Goal: Information Seeking & Learning: Learn about a topic

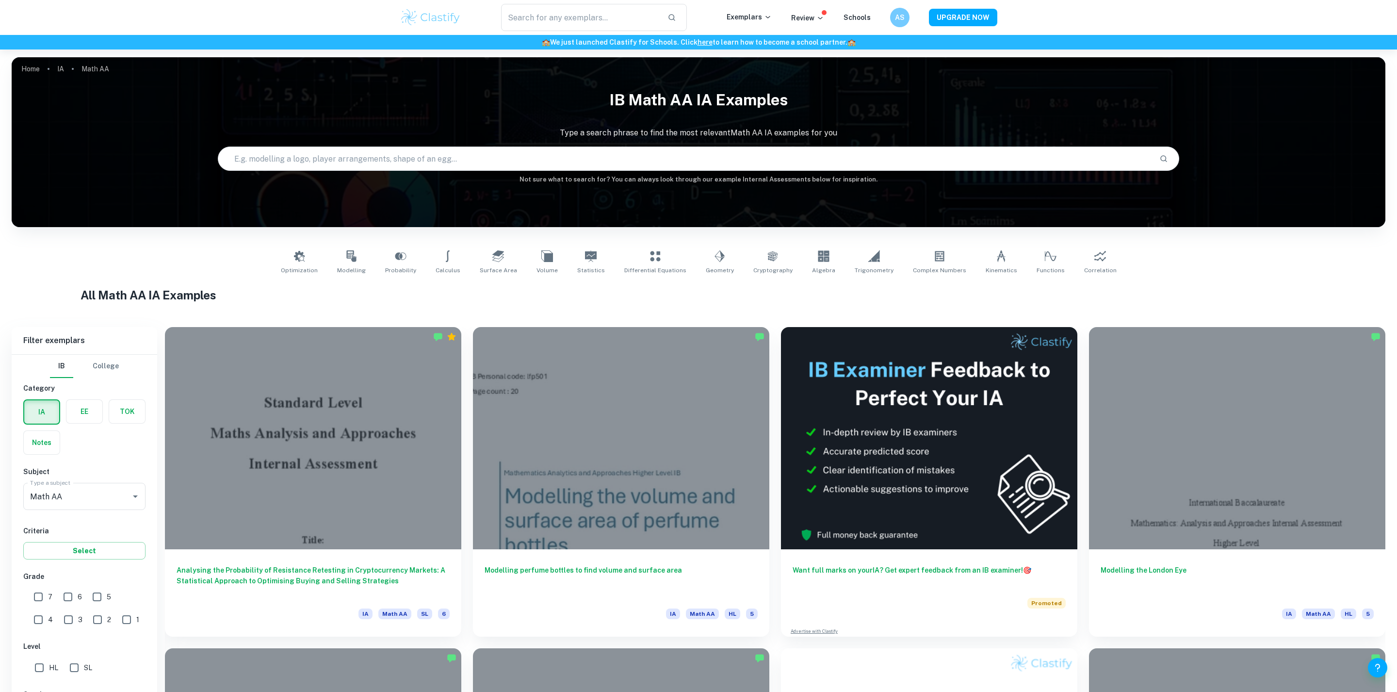
scroll to position [170, 0]
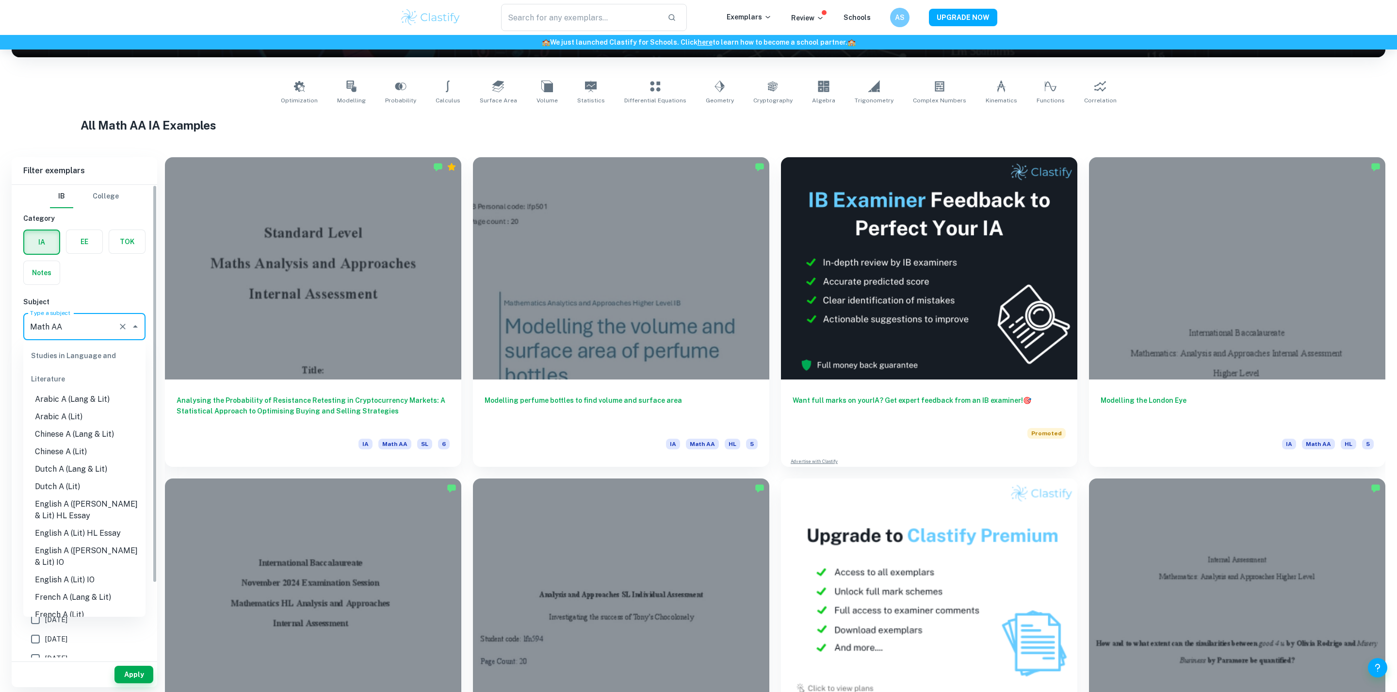
click at [100, 334] on input "Math AA" at bounding box center [71, 326] width 86 height 18
click at [120, 328] on icon "Clear" at bounding box center [123, 327] width 10 height 10
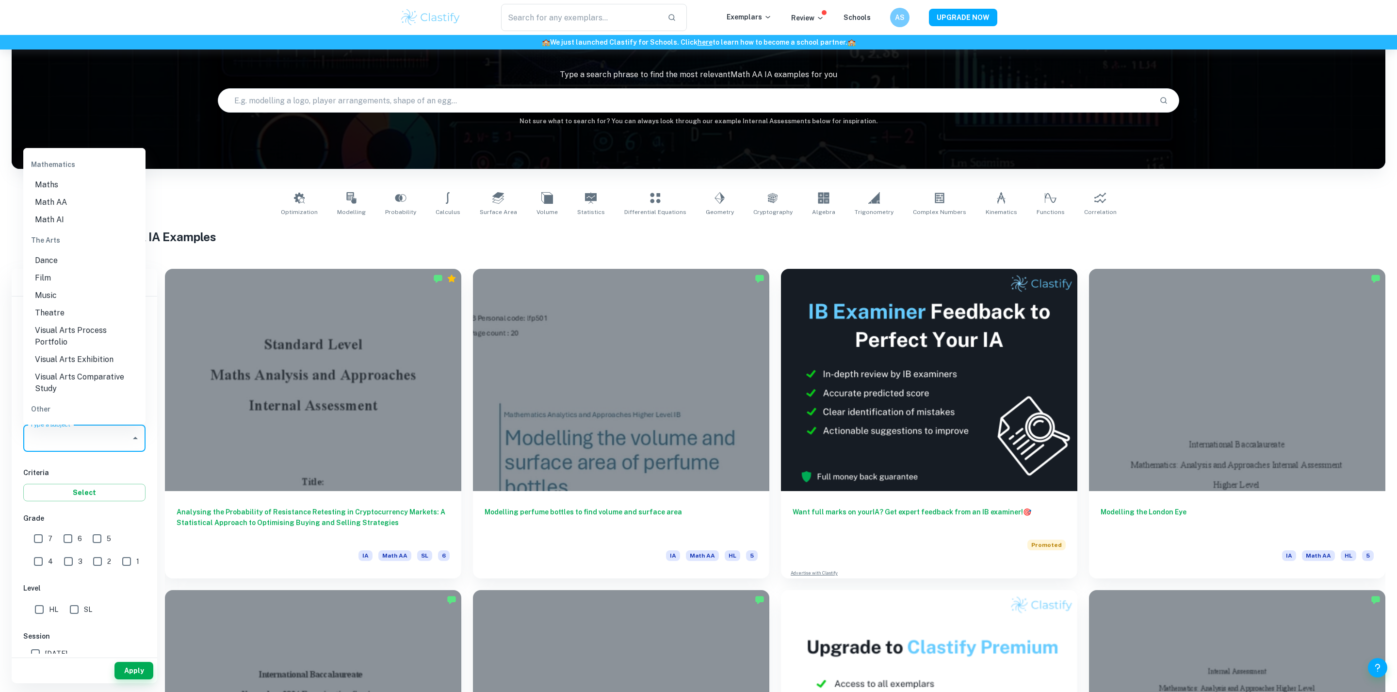
scroll to position [54, 0]
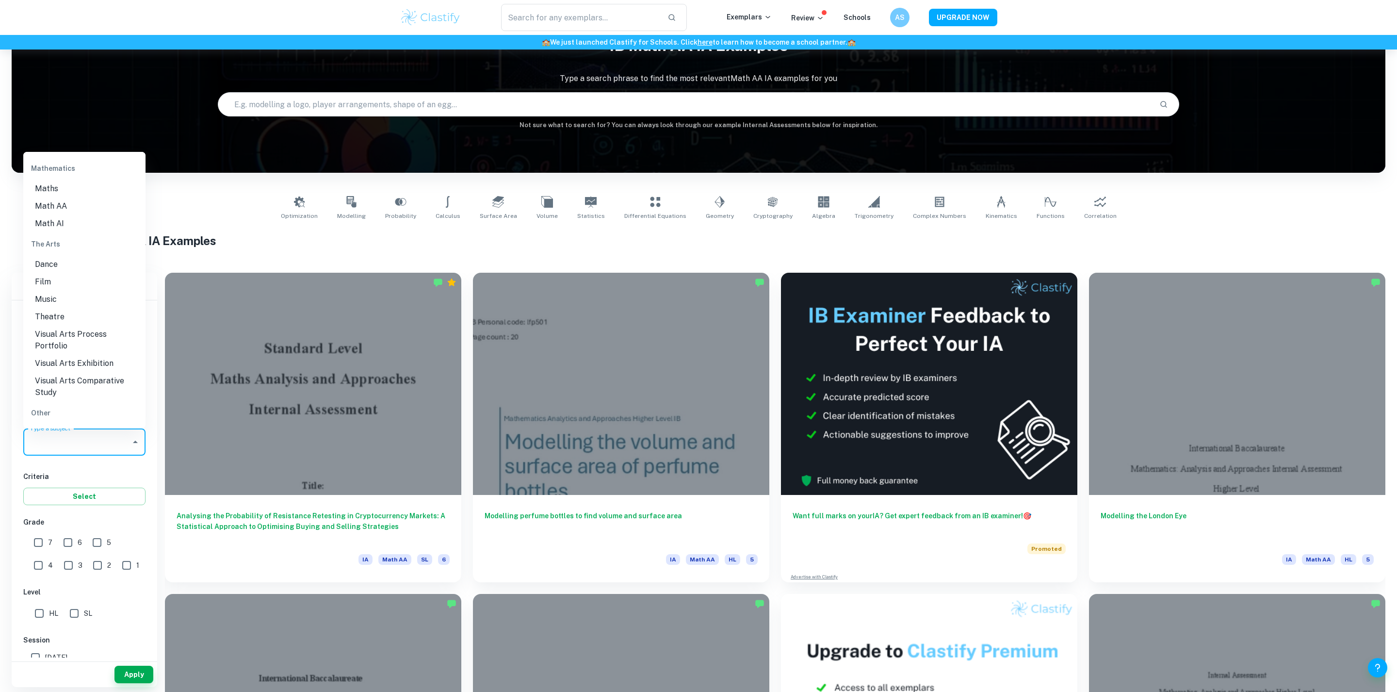
click at [89, 455] on div "Math AA Type a subject" at bounding box center [84, 441] width 122 height 27
click at [89, 444] on input "Math AA" at bounding box center [77, 442] width 99 height 18
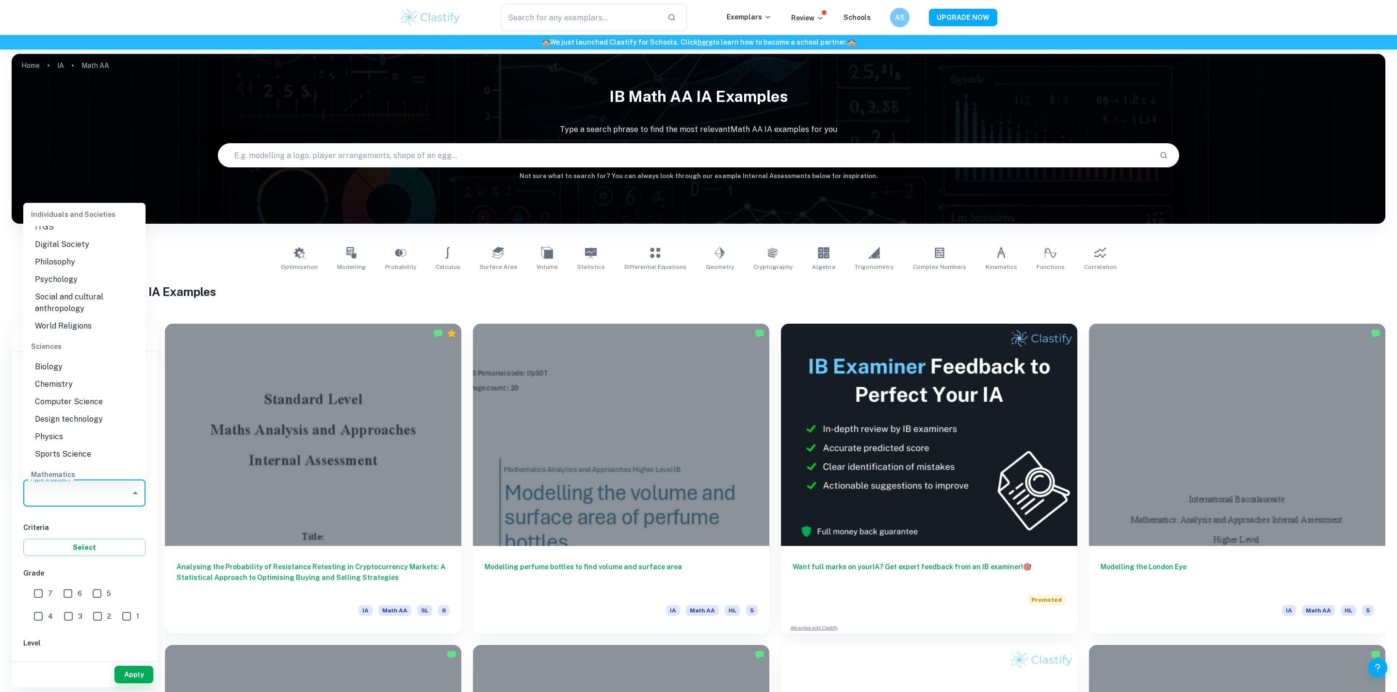
scroll to position [1073, 0]
click at [71, 374] on li "Chemistry" at bounding box center [84, 382] width 122 height 17
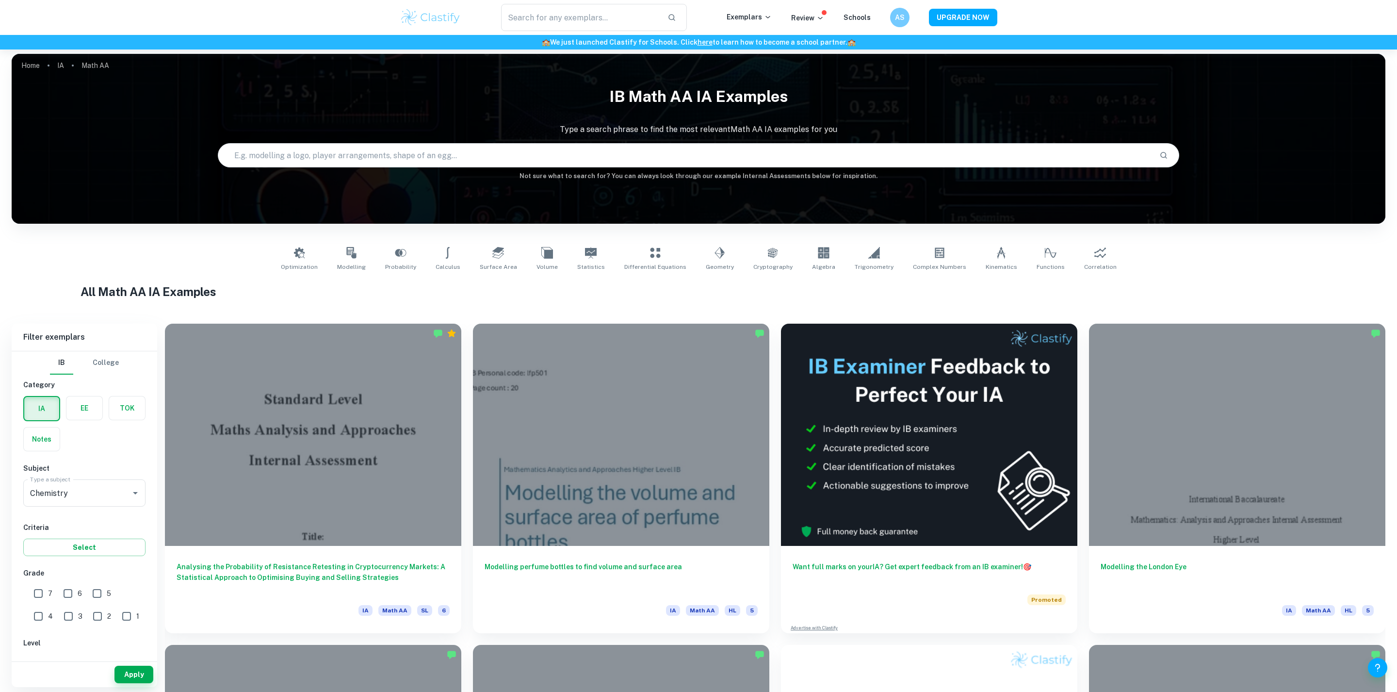
click at [131, 684] on div "Apply" at bounding box center [85, 674] width 146 height 25
click at [131, 674] on button "Apply" at bounding box center [134, 674] width 39 height 17
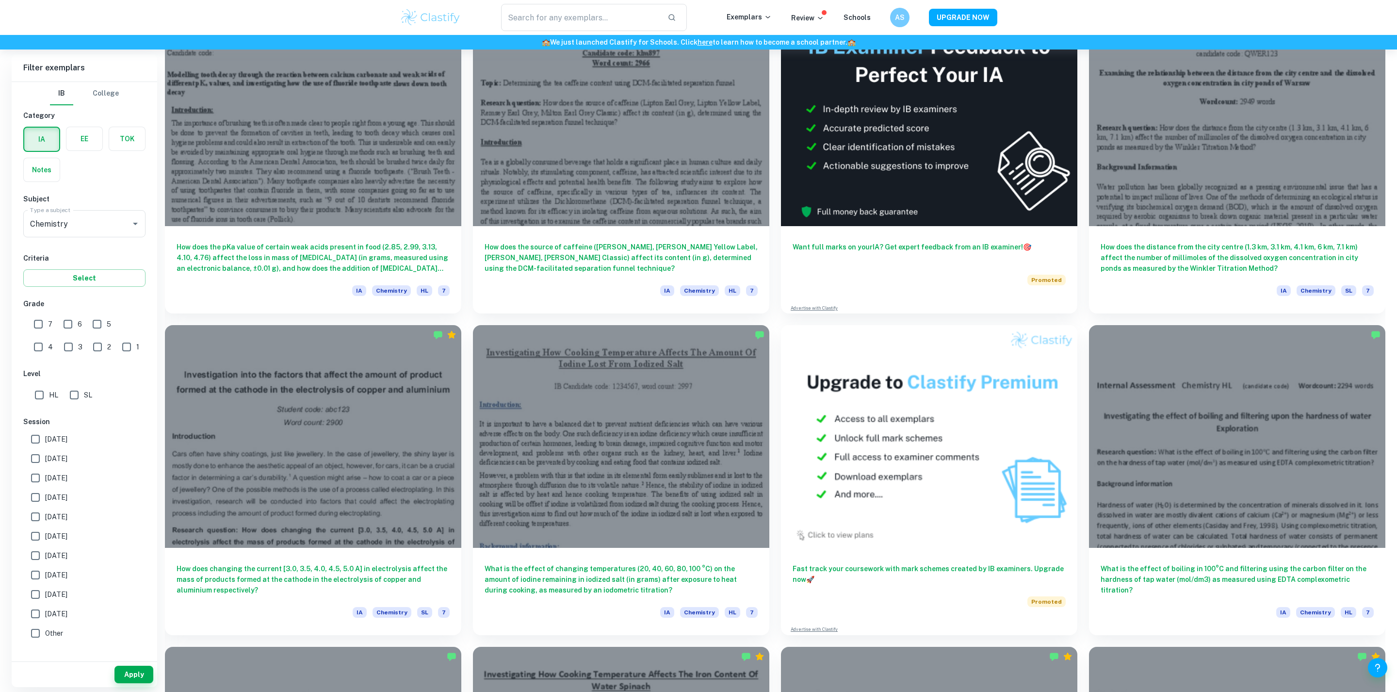
scroll to position [503, 0]
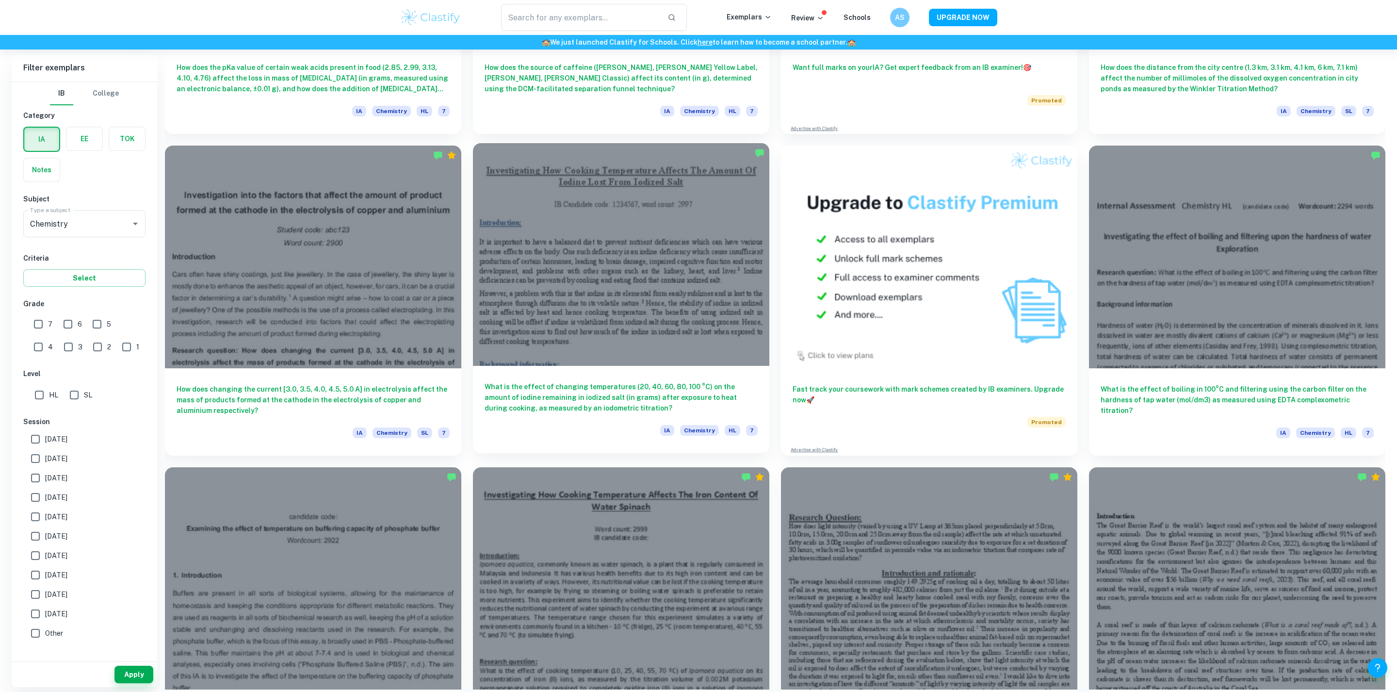
click at [701, 408] on h6 "What is the effect of changing temperatures (20, 40, 60, 80, 100 °C) on the amo…" at bounding box center [621, 397] width 273 height 32
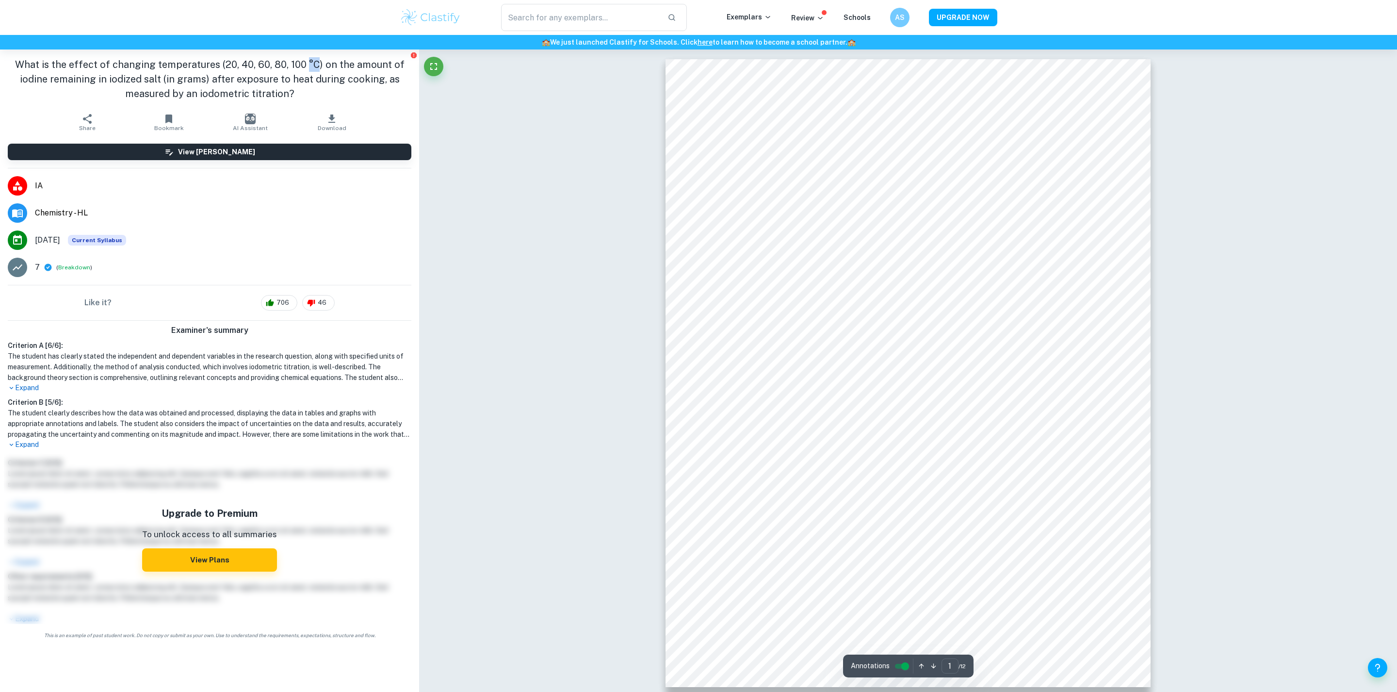
drag, startPoint x: 308, startPoint y: 67, endPoint x: 318, endPoint y: 67, distance: 10.2
click at [318, 67] on h1 "What is the effect of changing temperatures (20, 40, 60, 80, 100 °C) on the amo…" at bounding box center [210, 79] width 404 height 44
copy h1 "°C"
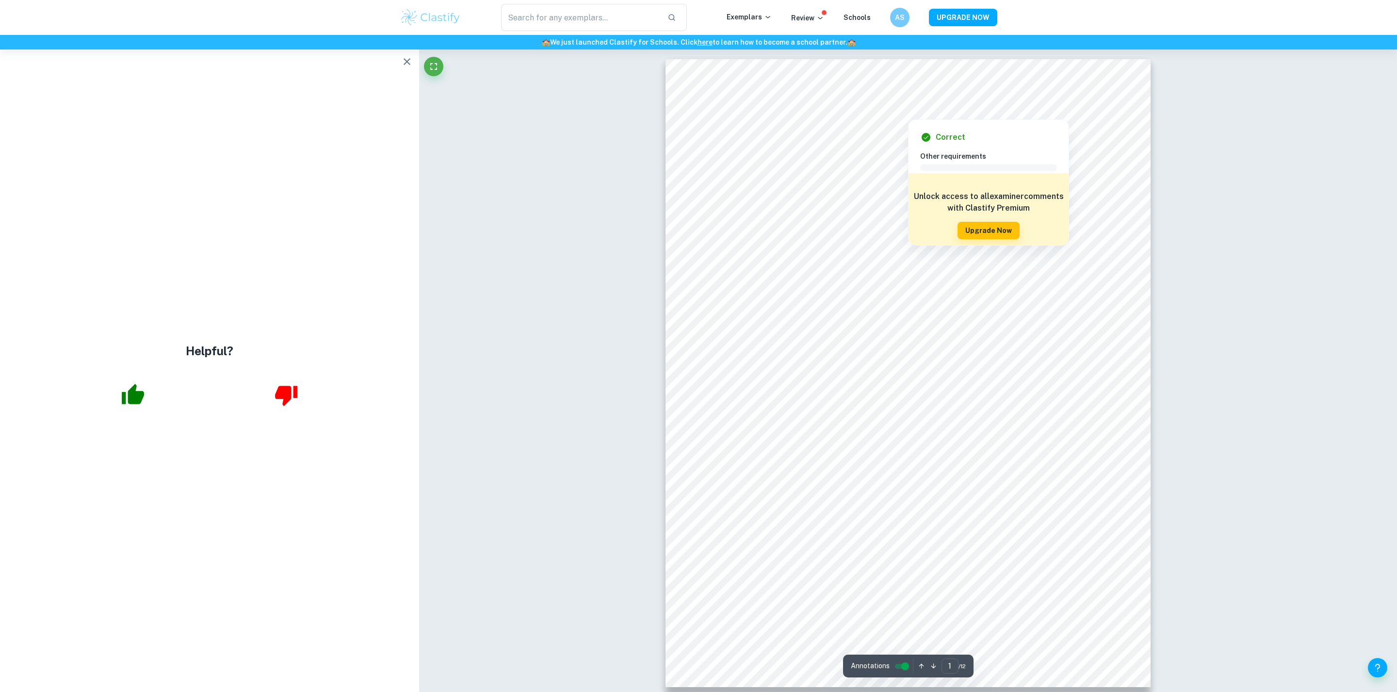
scroll to position [4, 0]
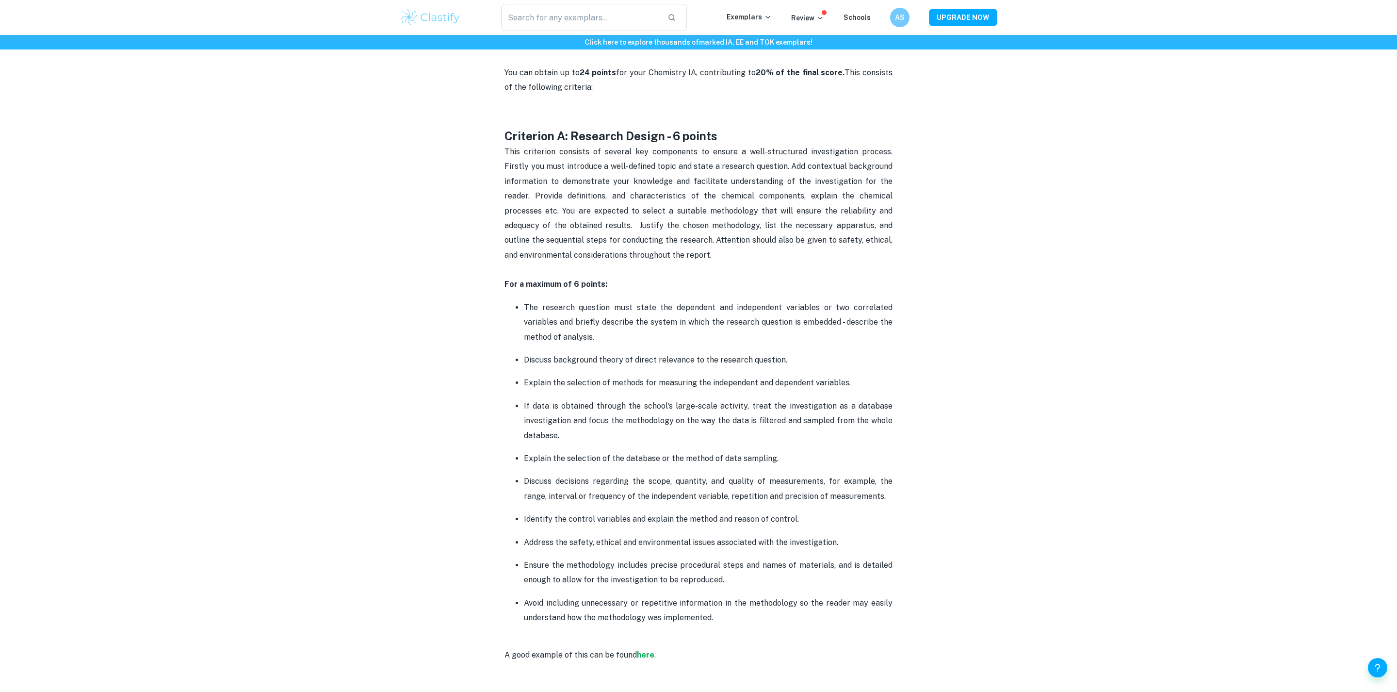
scroll to position [505, 0]
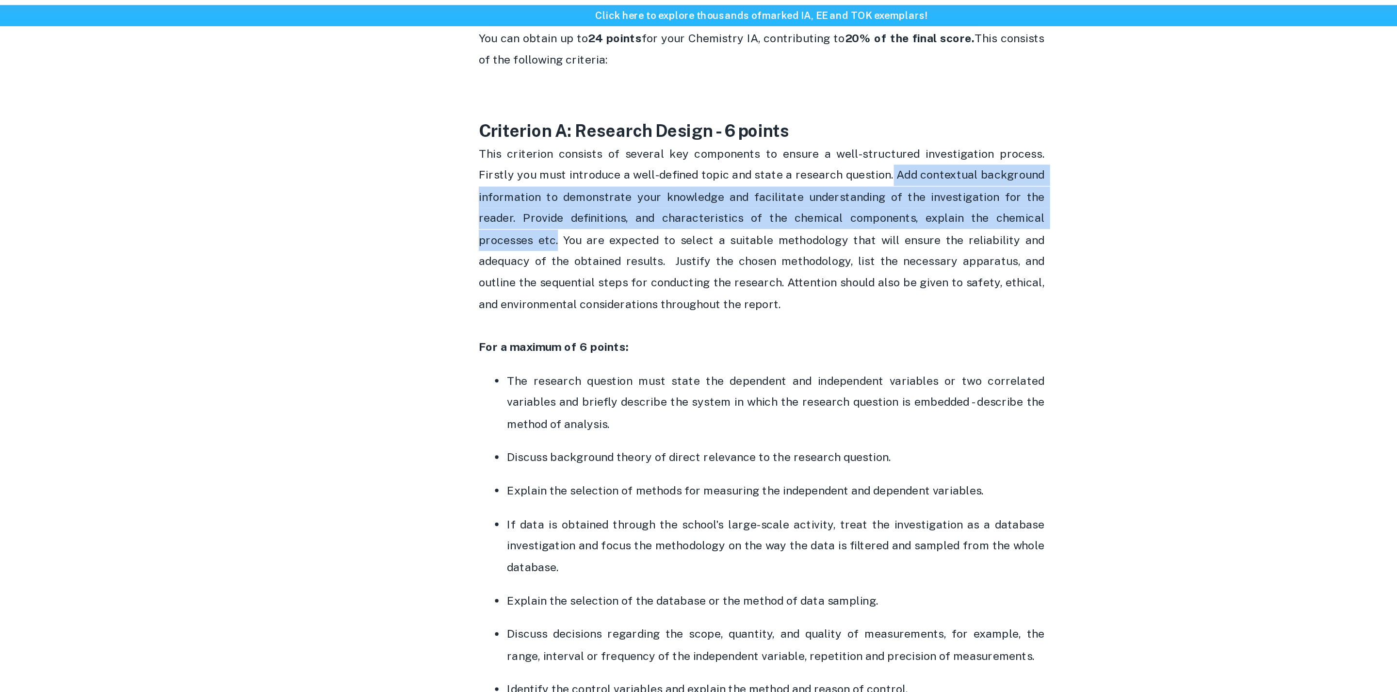
drag, startPoint x: 785, startPoint y: 147, endPoint x: 892, endPoint y: 180, distance: 112.9
click at [892, 180] on span "This criterion consists of several key components to ensure a well-structured i…" at bounding box center [700, 188] width 390 height 113
copy span "Add contextual background information to demonstrate your knowledge and facilit…"
